Goal: Task Accomplishment & Management: Manage account settings

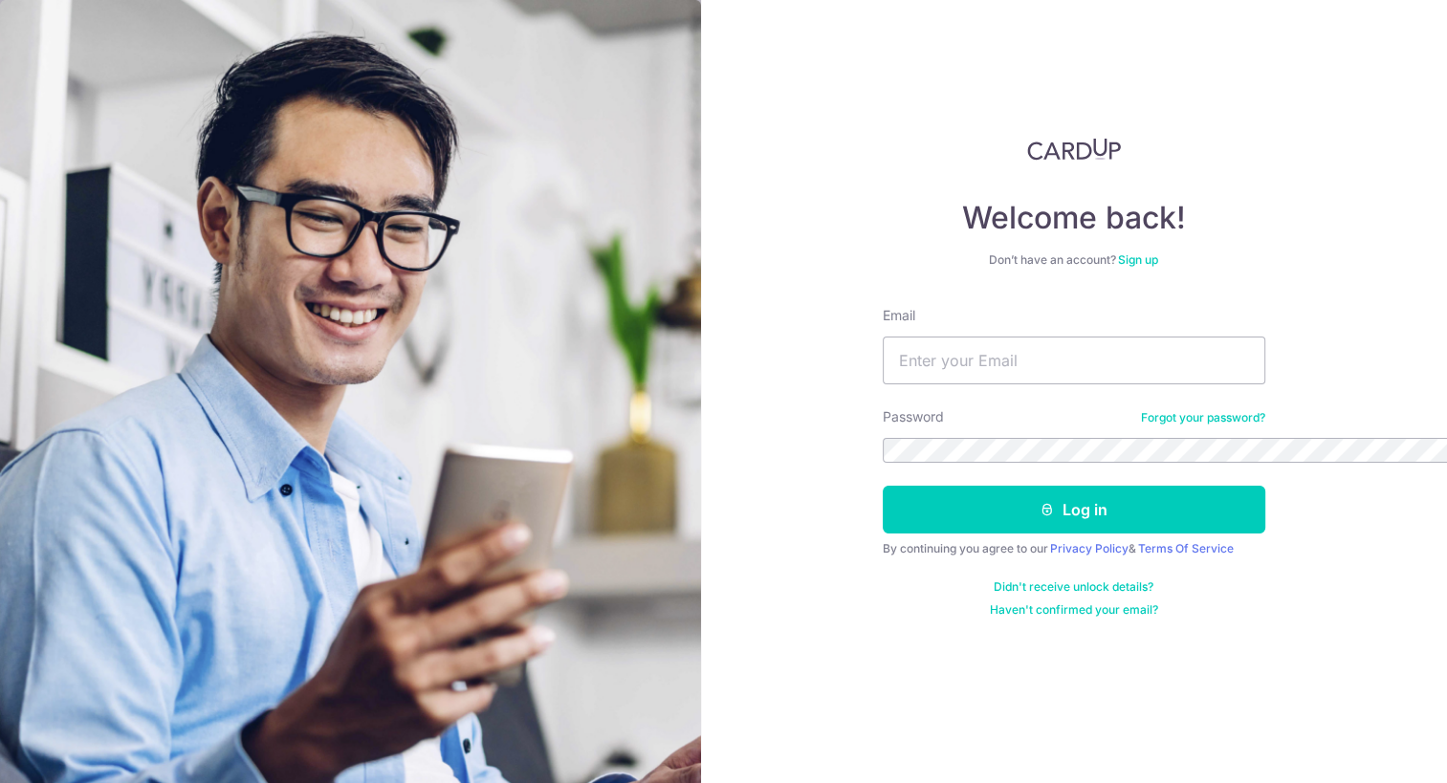
scroll to position [431, 0]
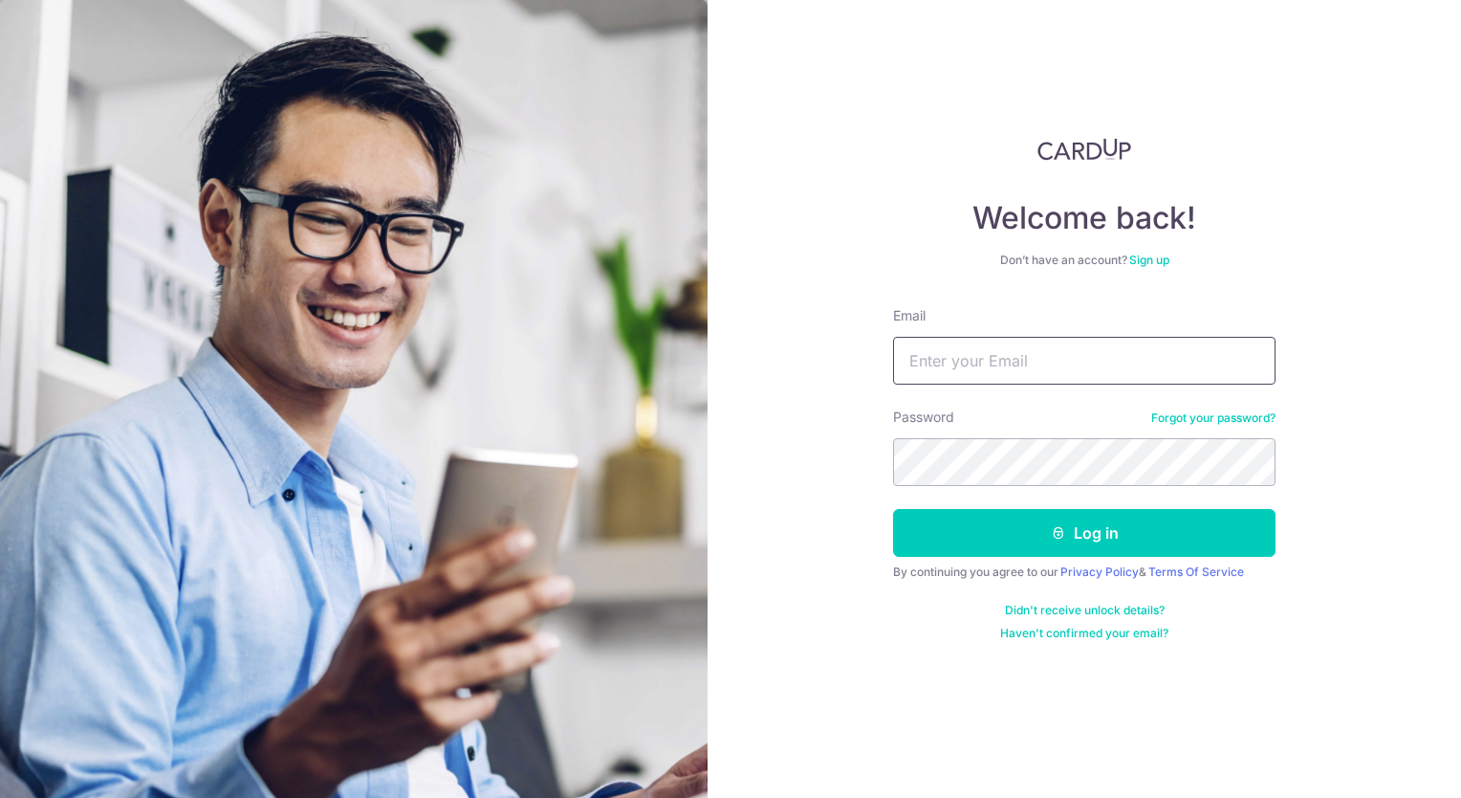
click at [1029, 353] on input "Email" at bounding box center [1084, 361] width 383 height 48
type input "render_choo@yahoo.com.sg"
click at [893, 509] on button "Log in" at bounding box center [1084, 533] width 383 height 48
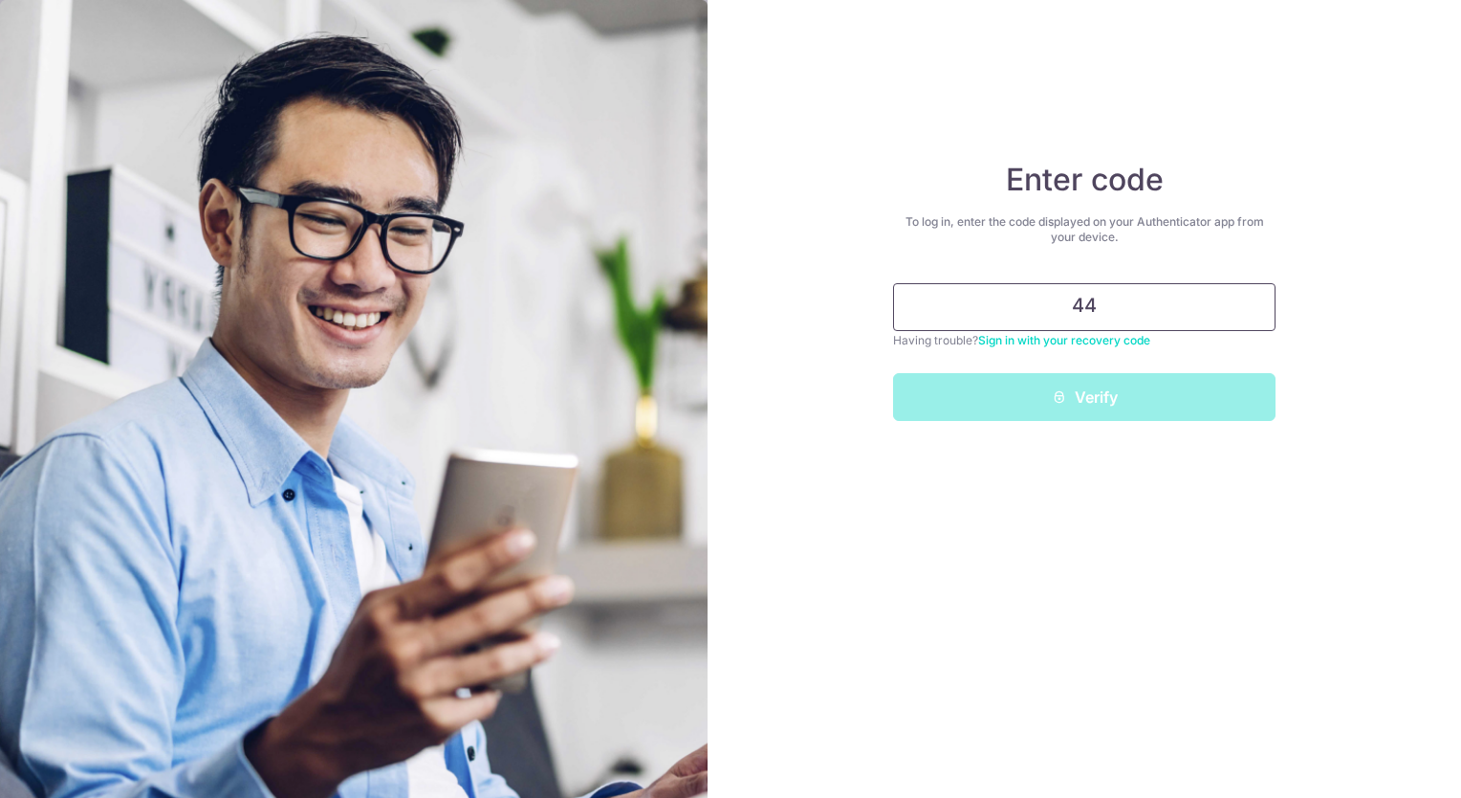
type input "4"
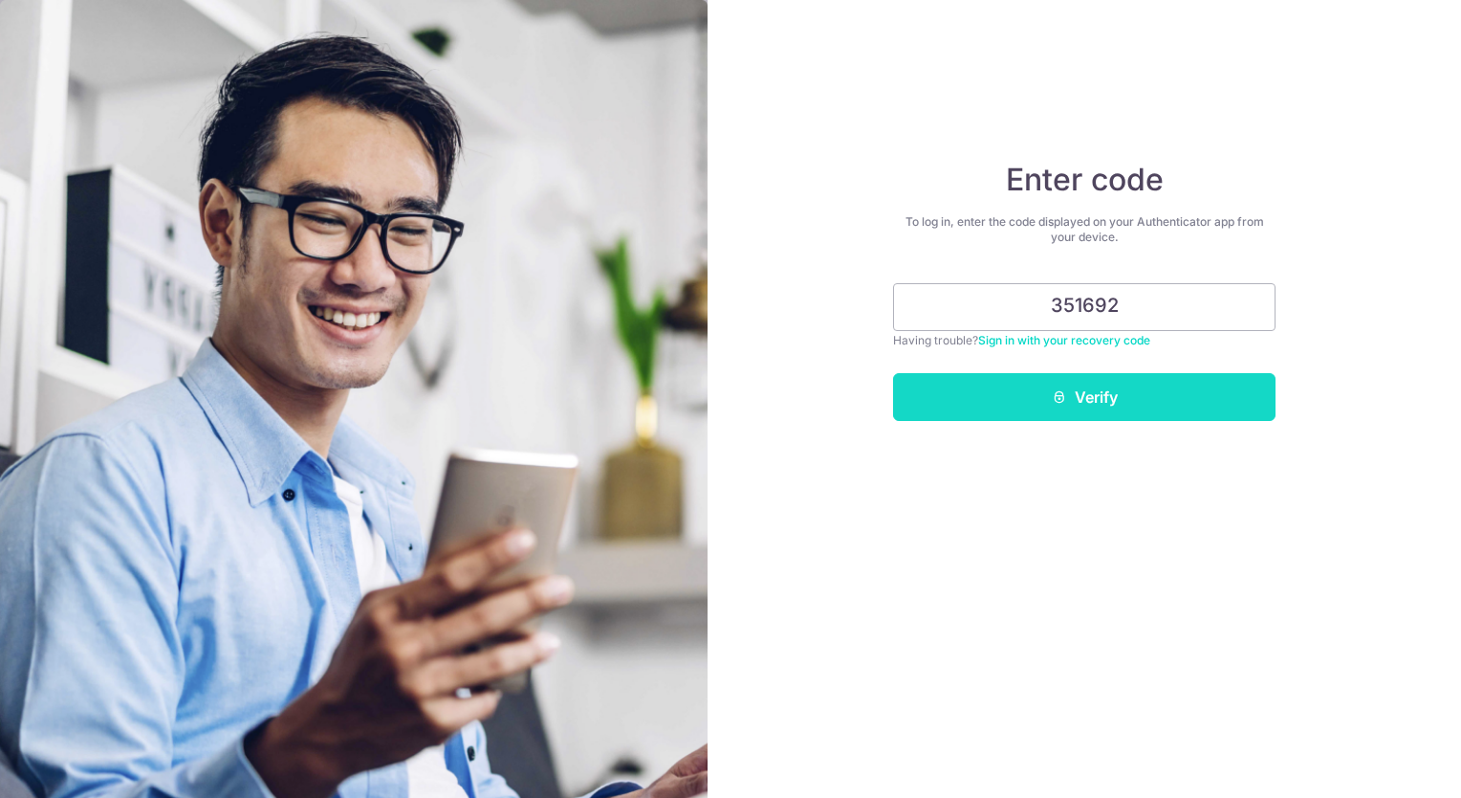
type input "351692"
click at [1107, 396] on button "Verify" at bounding box center [1084, 397] width 383 height 48
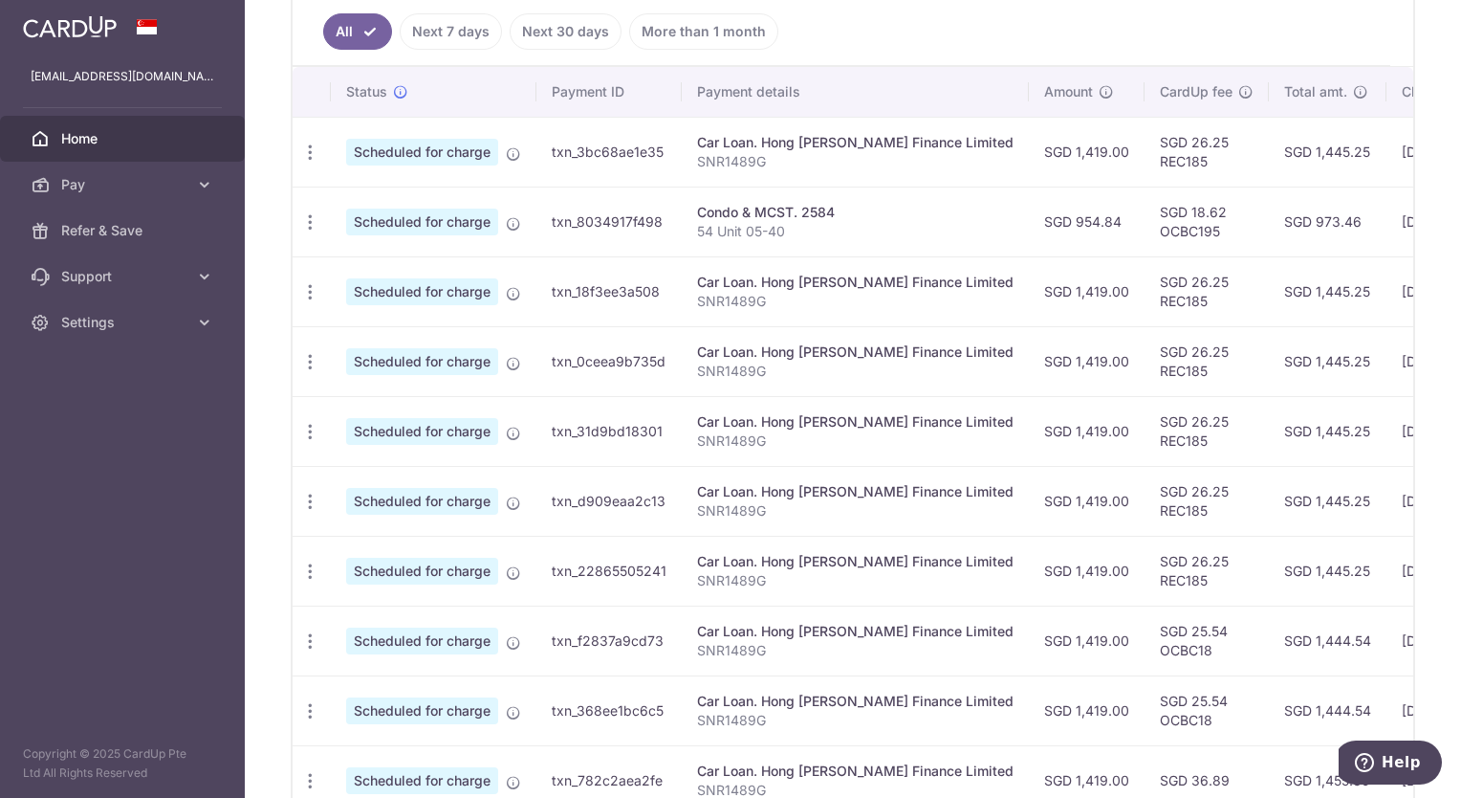
scroll to position [478, 0]
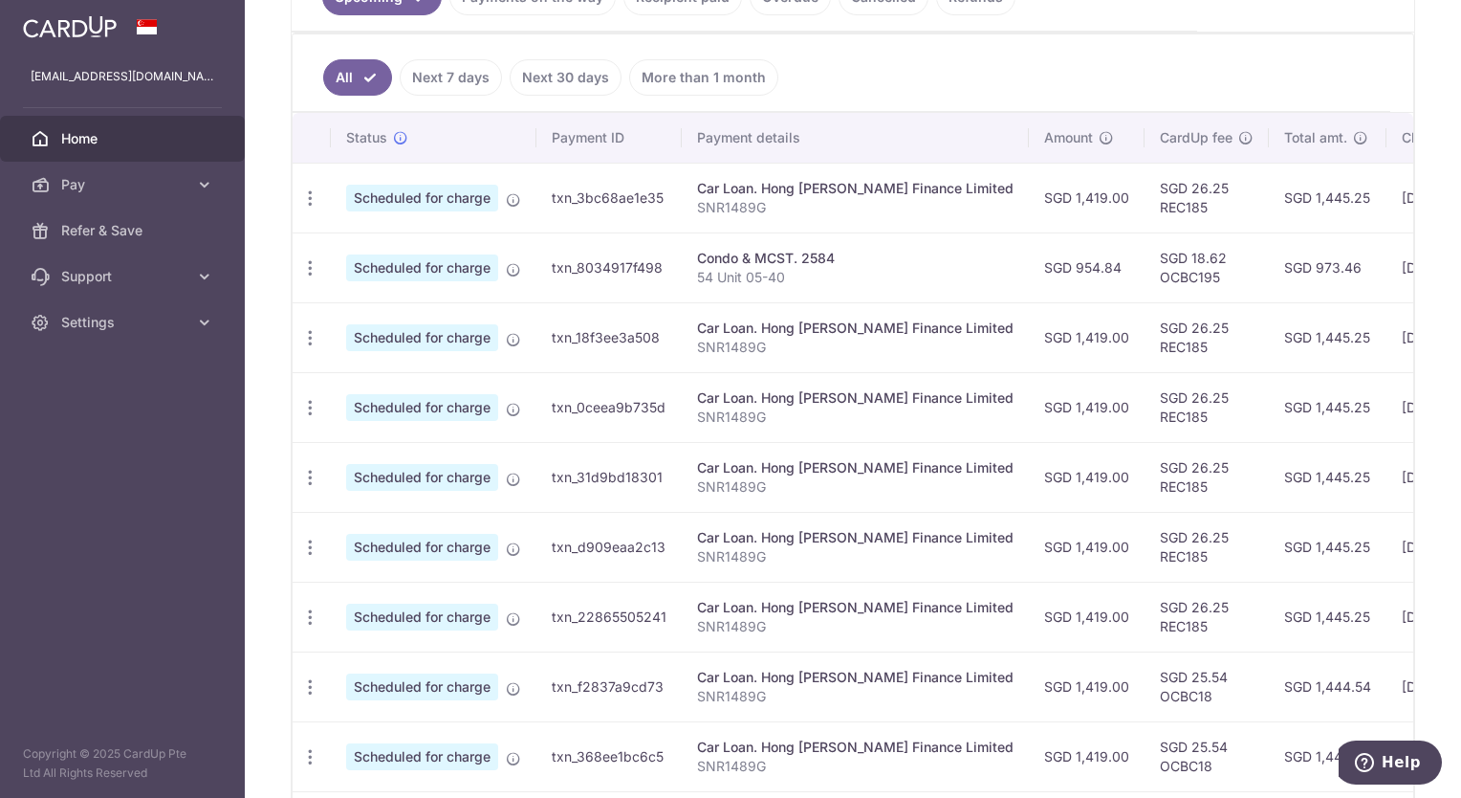
click at [465, 83] on link "Next 7 days" at bounding box center [451, 77] width 102 height 36
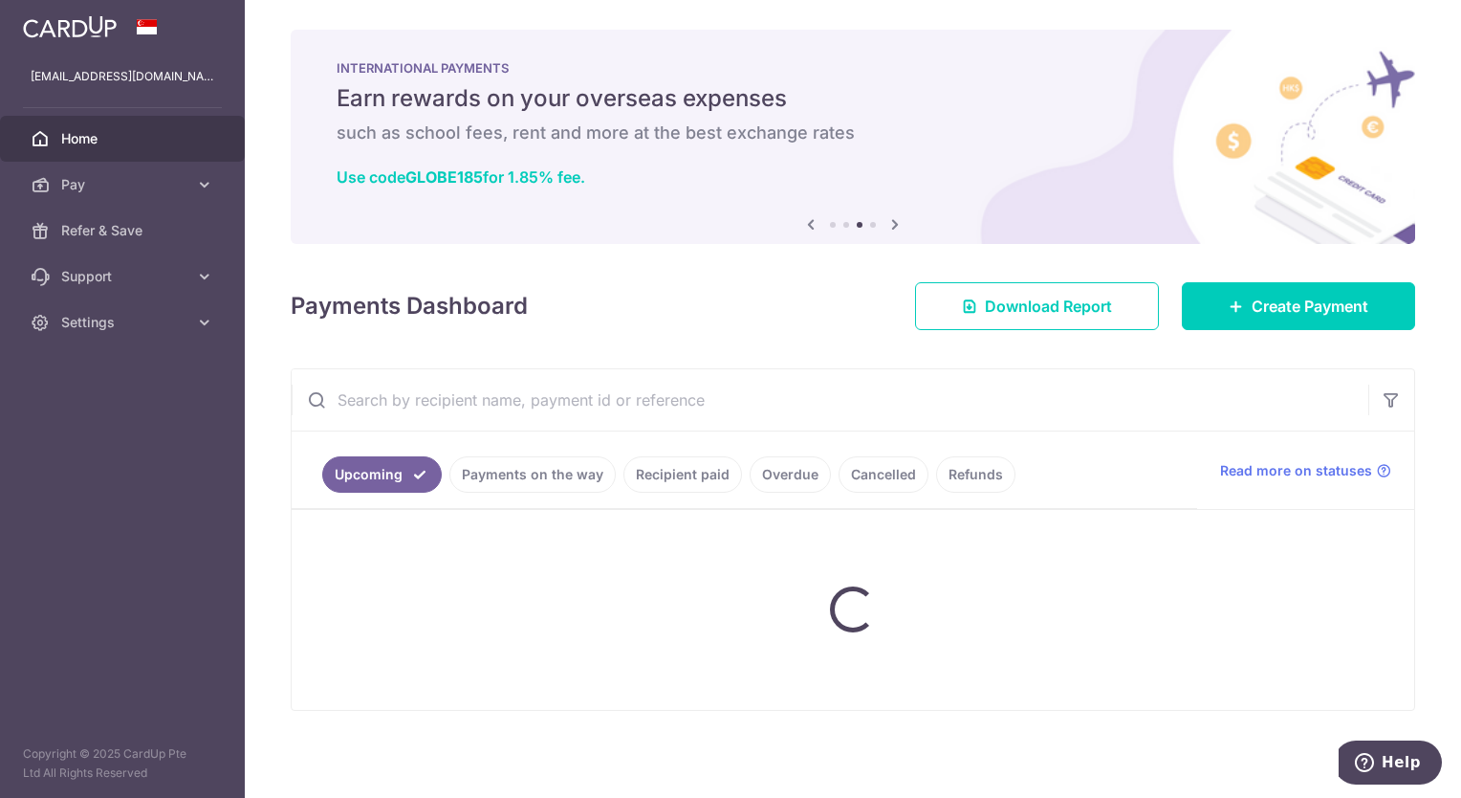
scroll to position [133, 0]
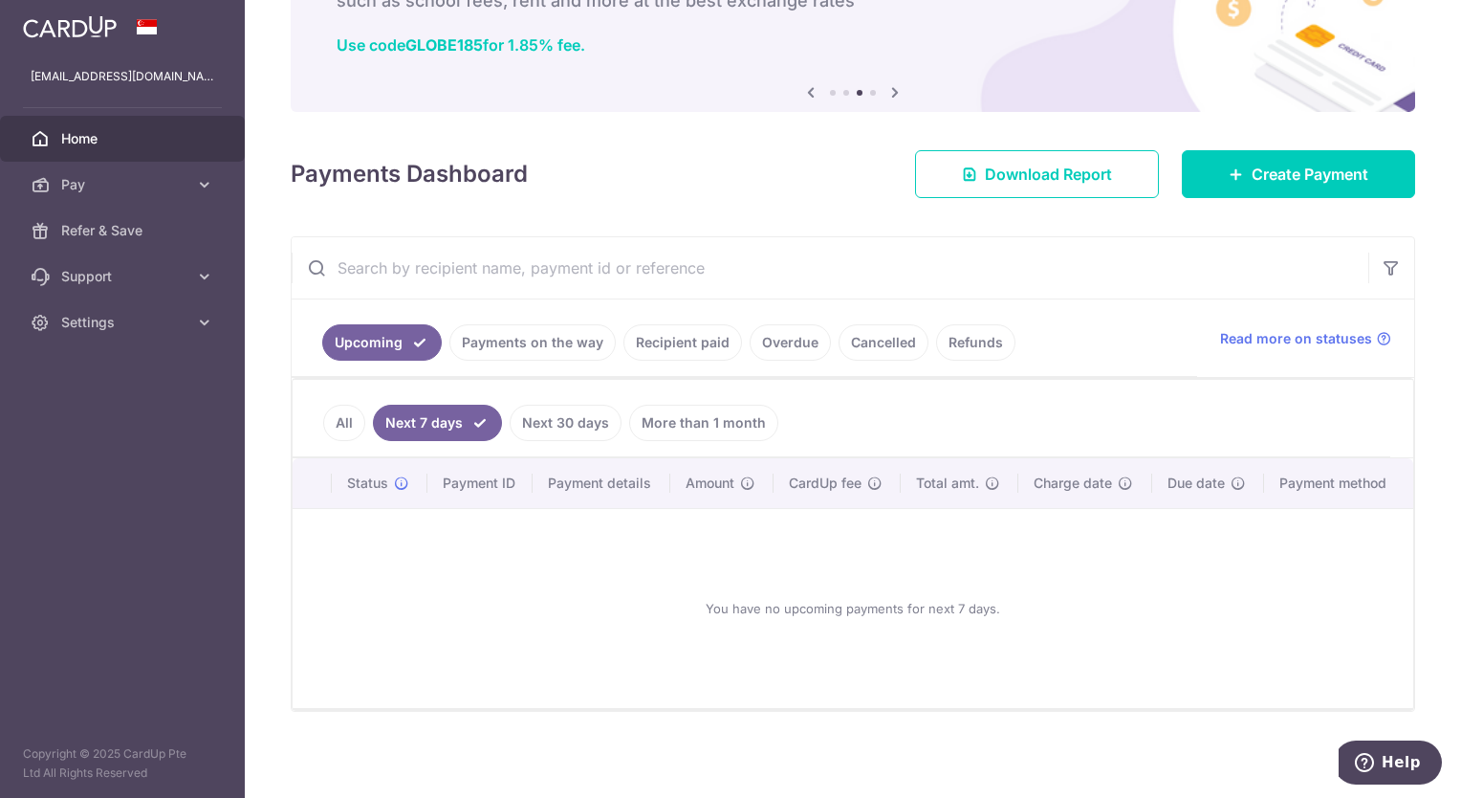
click at [551, 343] on link "Payments on the way" at bounding box center [532, 342] width 166 height 36
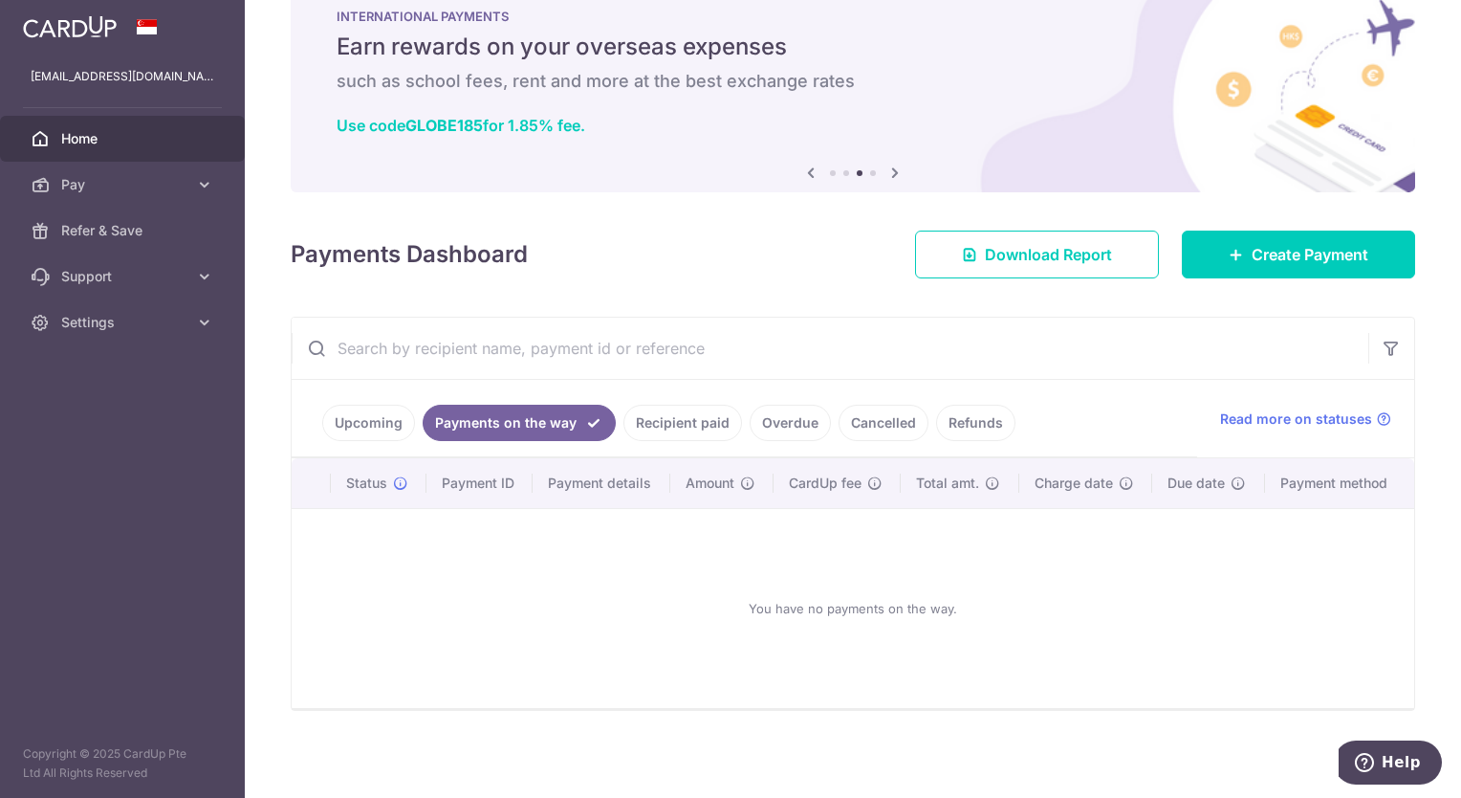
click at [701, 422] on link "Recipient paid" at bounding box center [682, 422] width 119 height 36
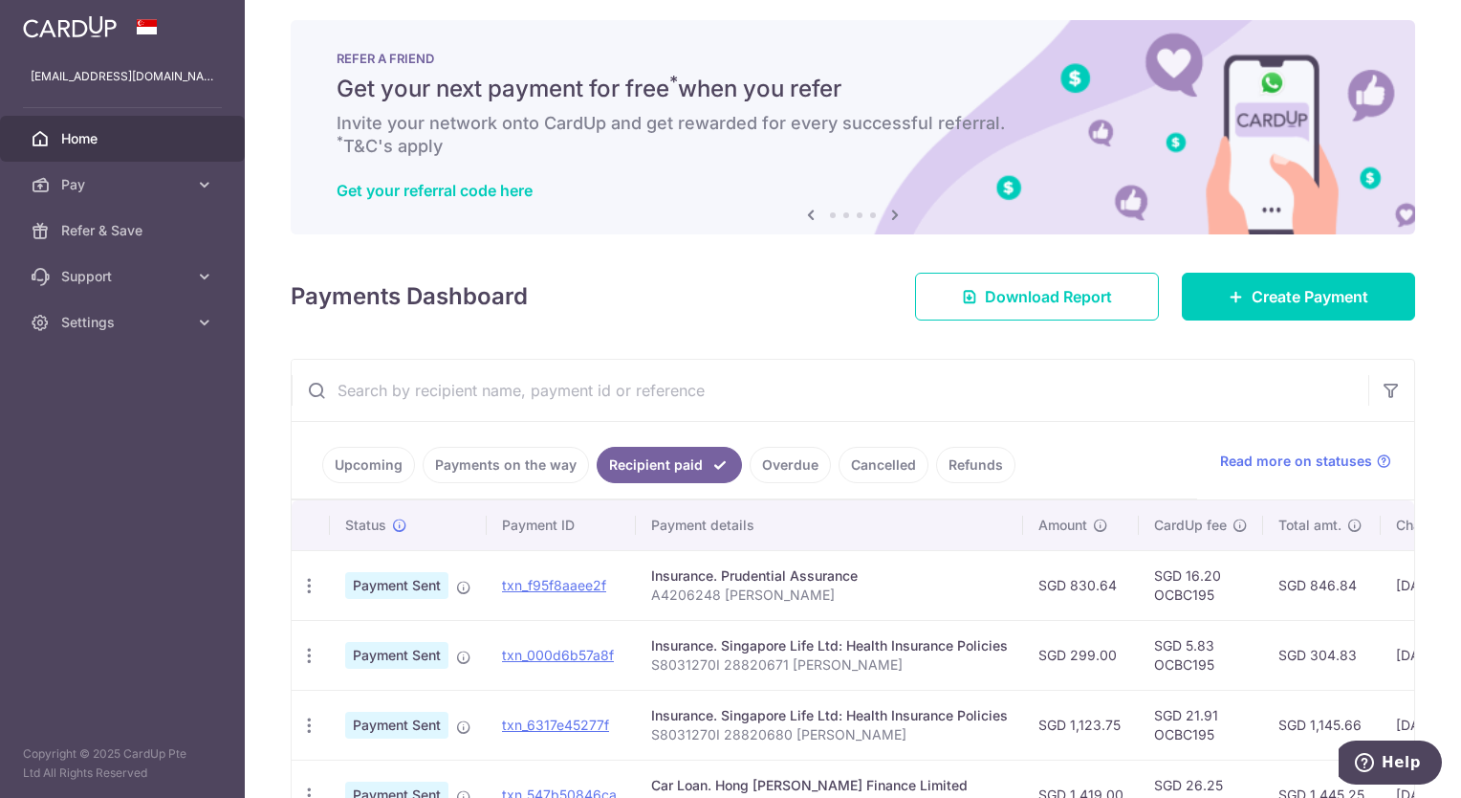
scroll to position [0, 0]
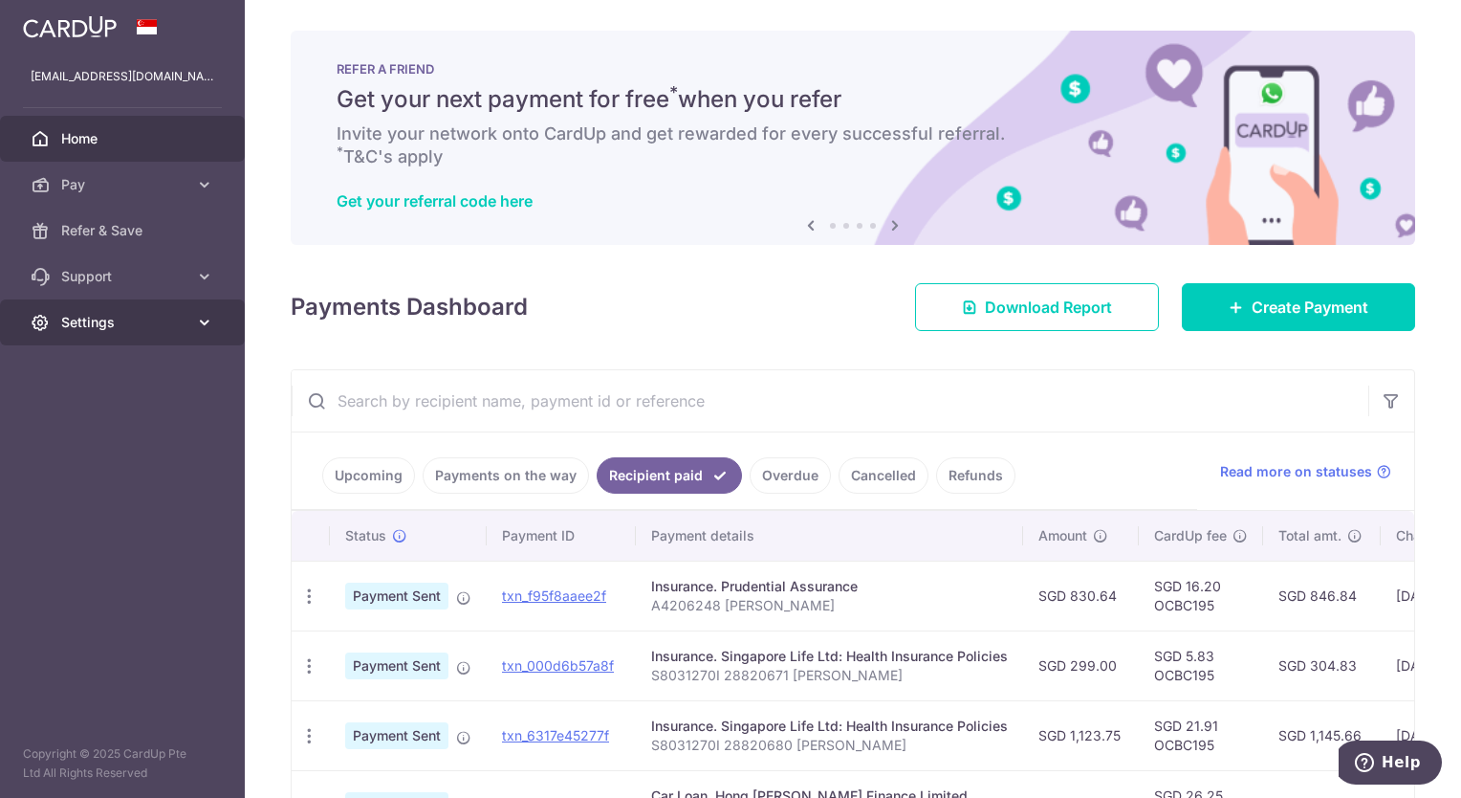
click at [144, 317] on span "Settings" at bounding box center [124, 322] width 126 height 19
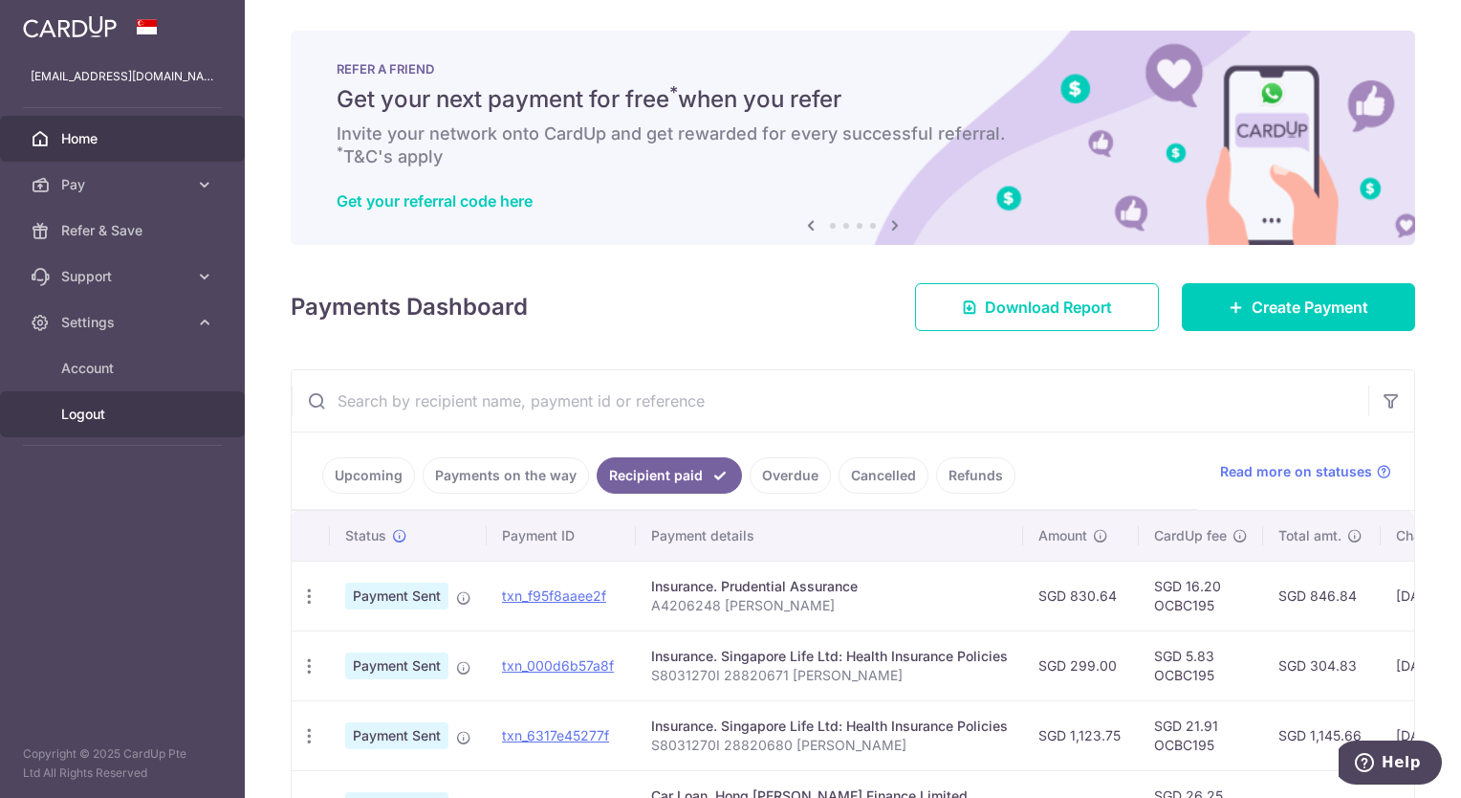
click at [144, 415] on span "Logout" at bounding box center [124, 413] width 126 height 19
